Goal: Find specific page/section: Find specific page/section

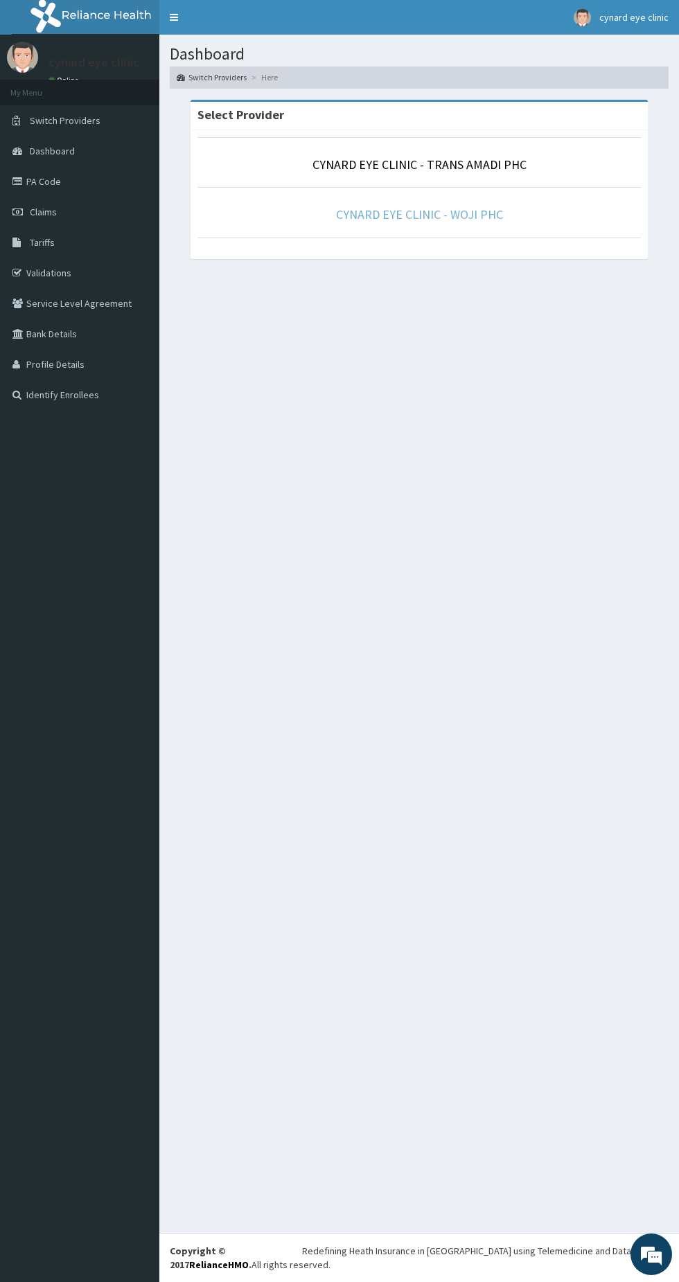
click at [455, 217] on link "CYNARD EYE CLINIC - WOJI PHC" at bounding box center [419, 214] width 167 height 16
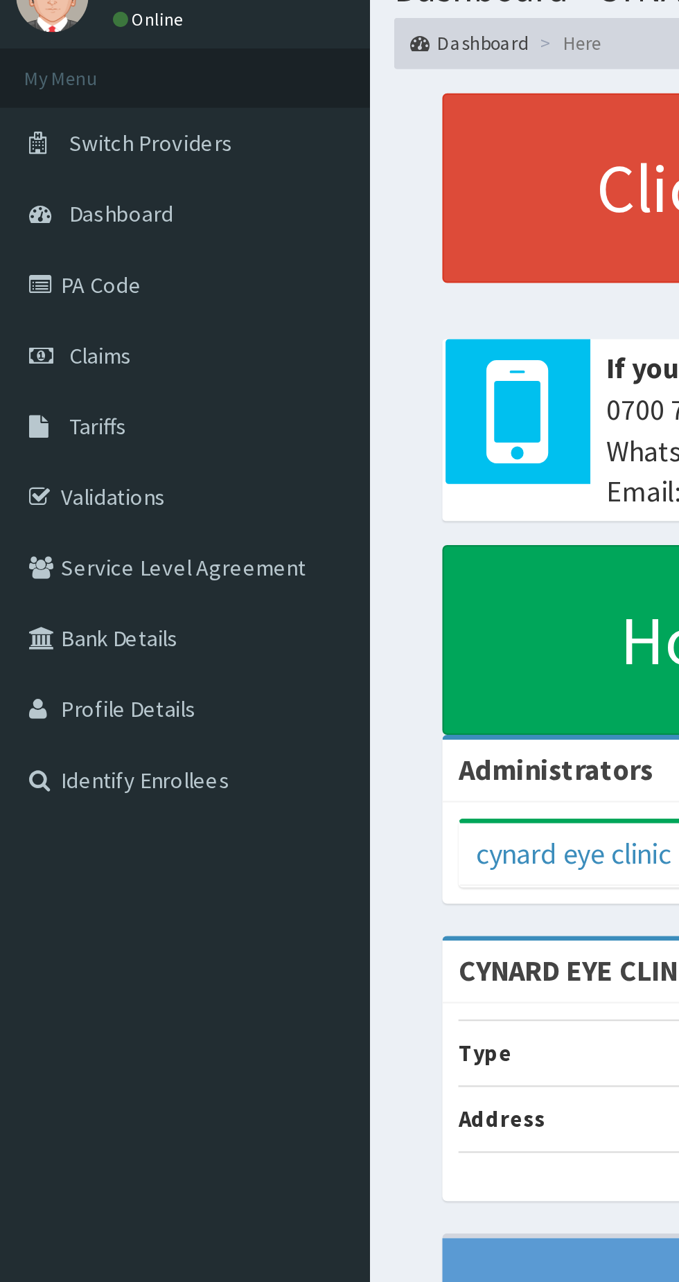
click at [35, 184] on link "PA Code" at bounding box center [79, 181] width 159 height 30
